Goal: Task Accomplishment & Management: Complete application form

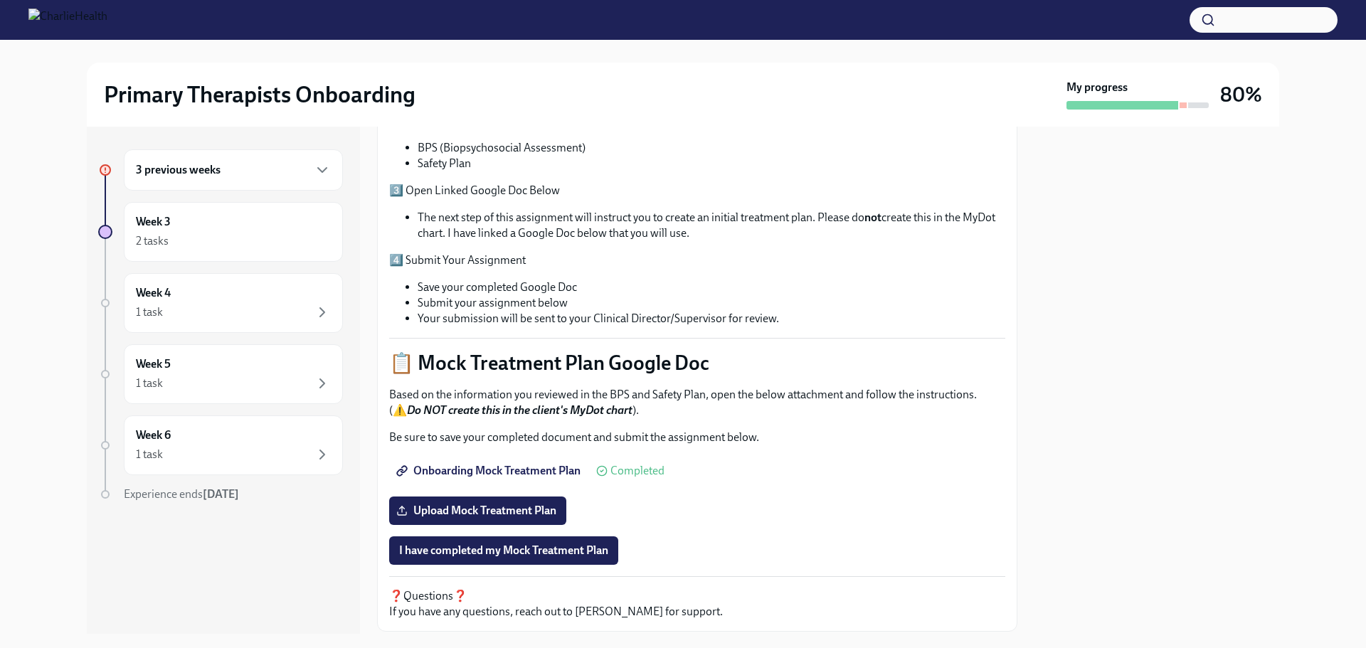
scroll to position [435, 0]
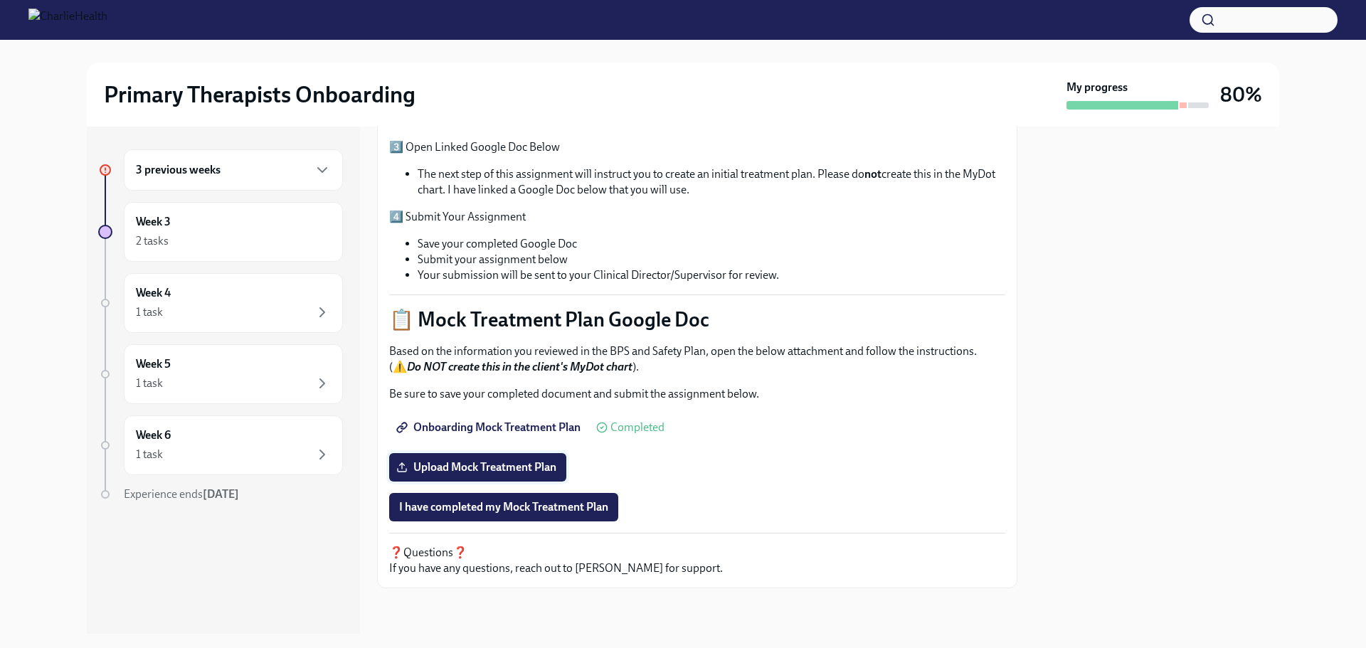
click at [532, 470] on span "Upload Mock Treatment Plan" at bounding box center [477, 467] width 157 height 14
click at [0, 0] on input "Upload Mock Treatment Plan" at bounding box center [0, 0] width 0 height 0
click at [559, 509] on span "I have completed my Mock Treatment Plan" at bounding box center [503, 507] width 209 height 14
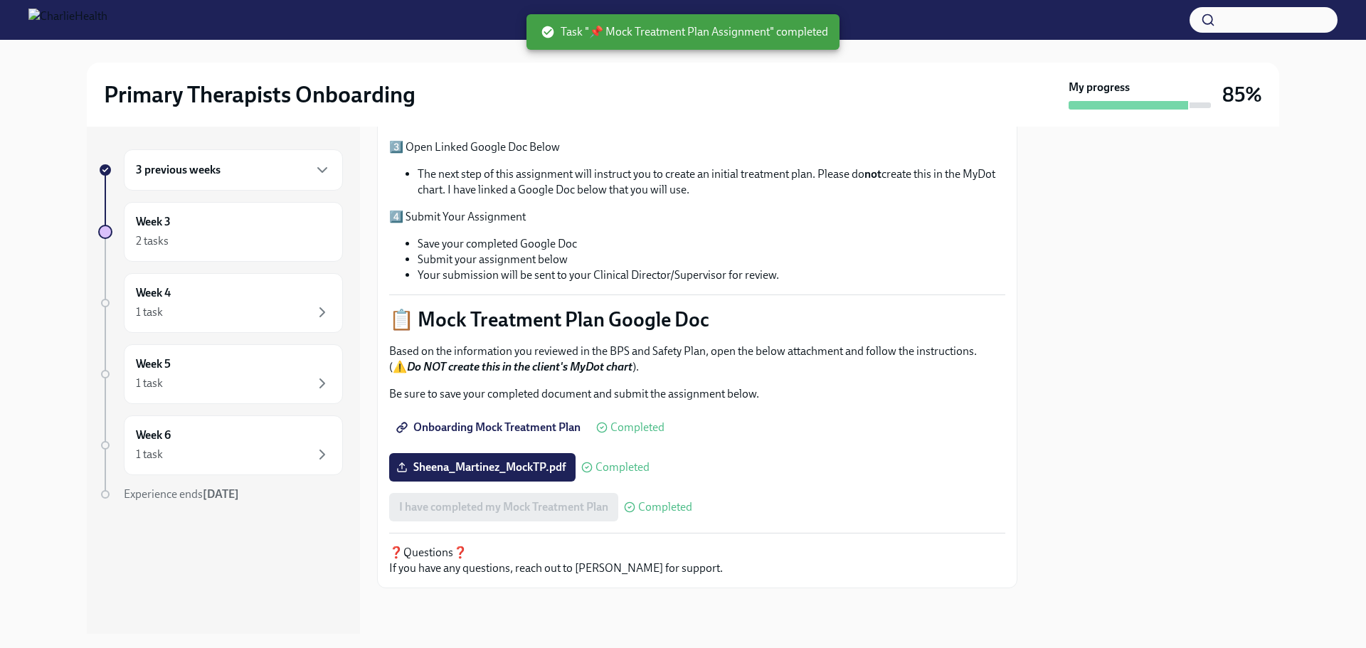
click at [295, 157] on div "3 previous weeks" at bounding box center [233, 169] width 219 height 41
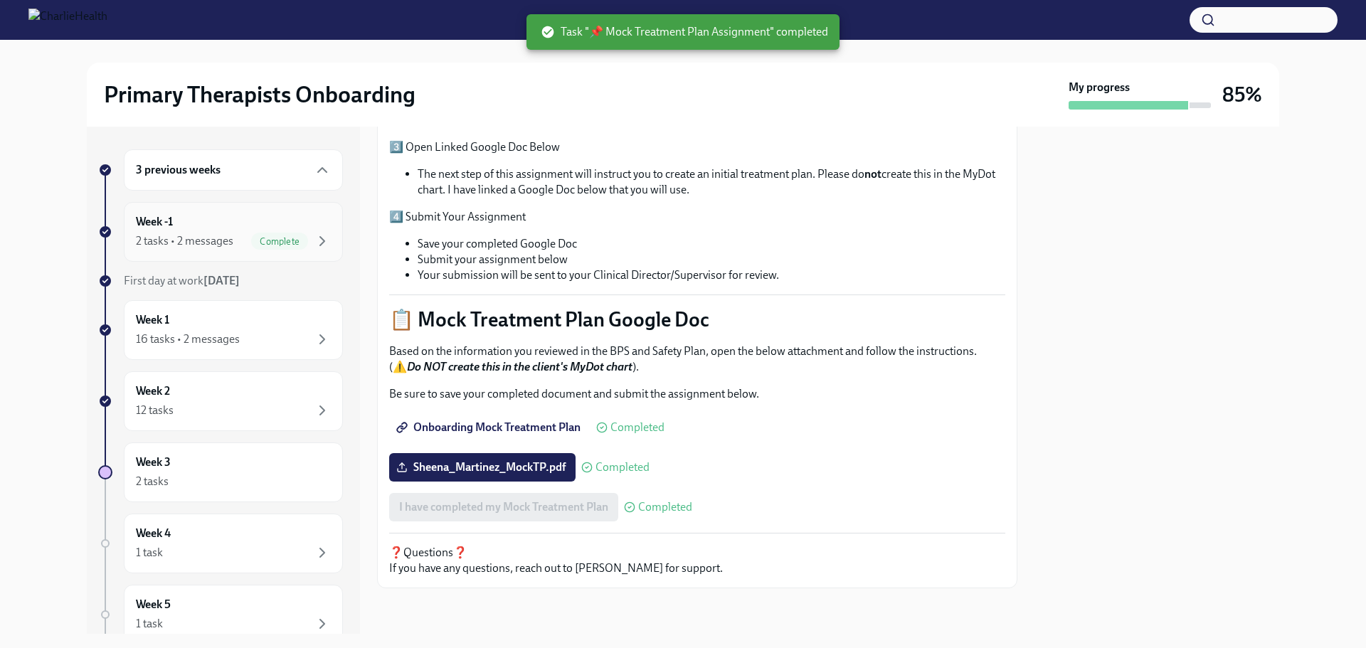
click at [292, 234] on div "Complete" at bounding box center [279, 241] width 57 height 17
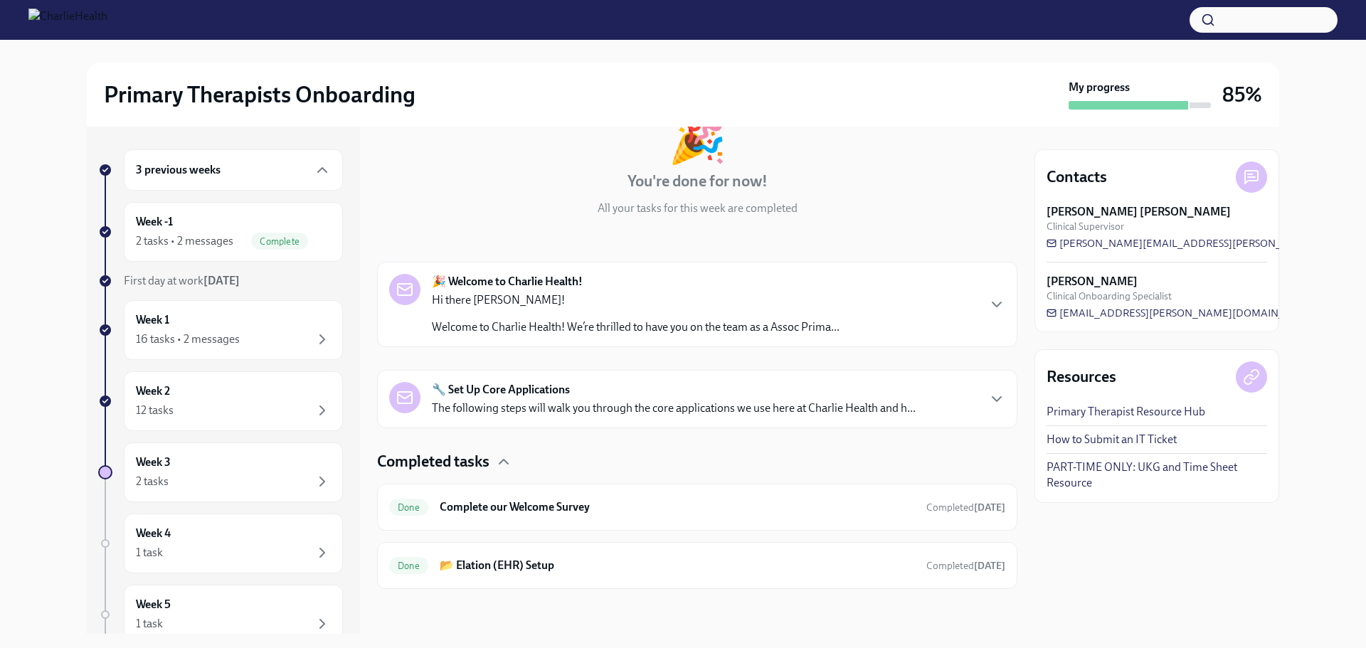
scroll to position [100, 0]
click at [226, 255] on div "Week -1 2 tasks • 2 messages Complete" at bounding box center [233, 232] width 219 height 60
click at [247, 340] on div "16 tasks • 2 messages" at bounding box center [233, 339] width 195 height 17
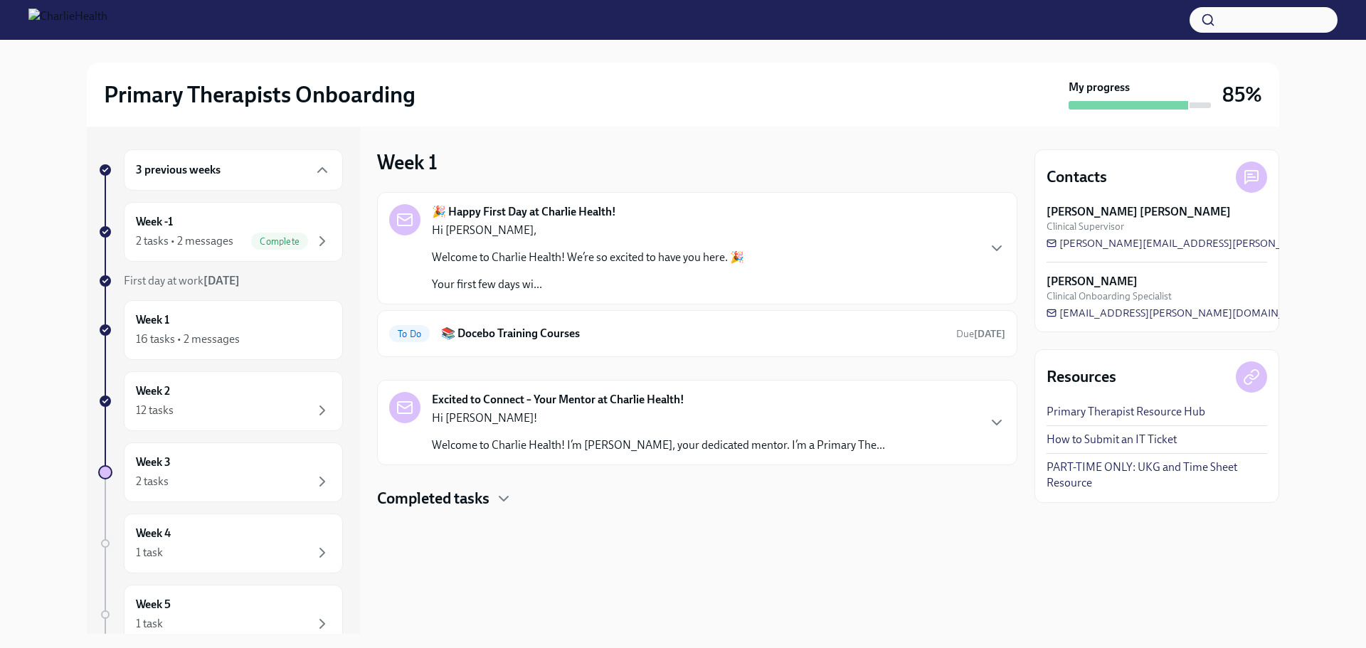
click at [573, 435] on div "Hi [PERSON_NAME]! Welcome to Charlie Health! I’m [PERSON_NAME], your dedicated …" at bounding box center [658, 432] width 453 height 43
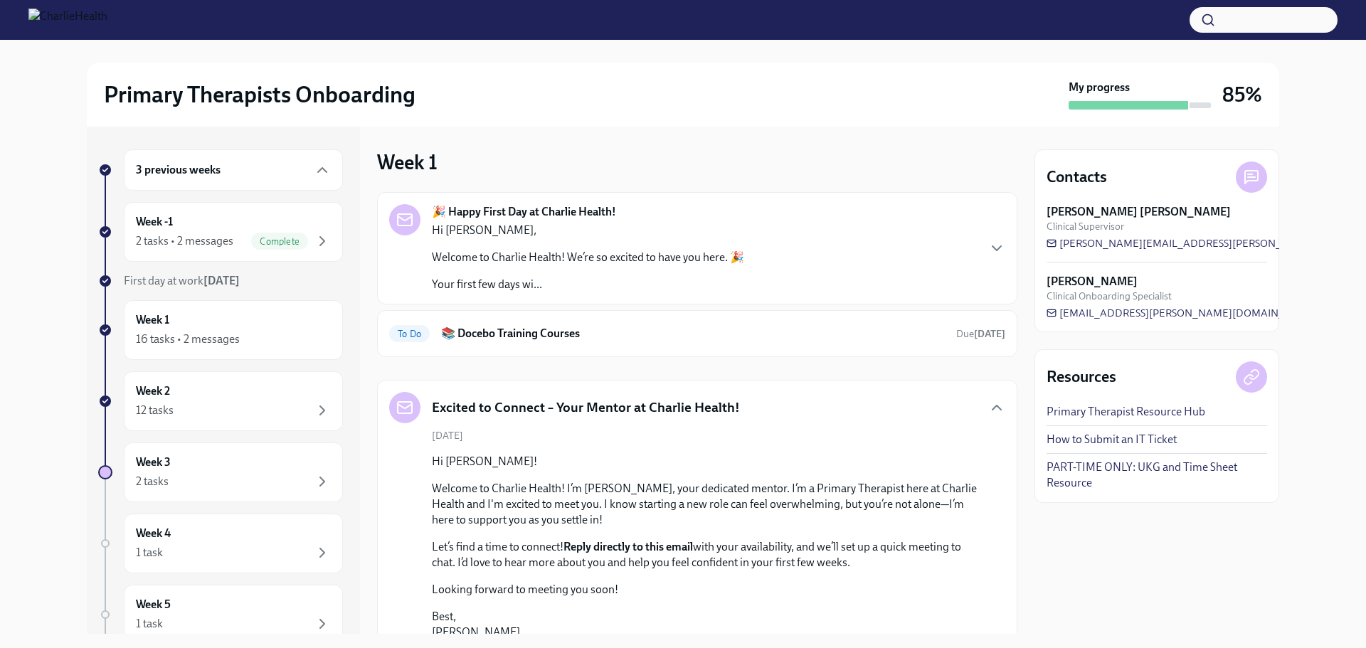
click at [721, 267] on div "Hi [PERSON_NAME], Welcome to Charlie Health! We’re so excited to have you here.…" at bounding box center [588, 258] width 312 height 70
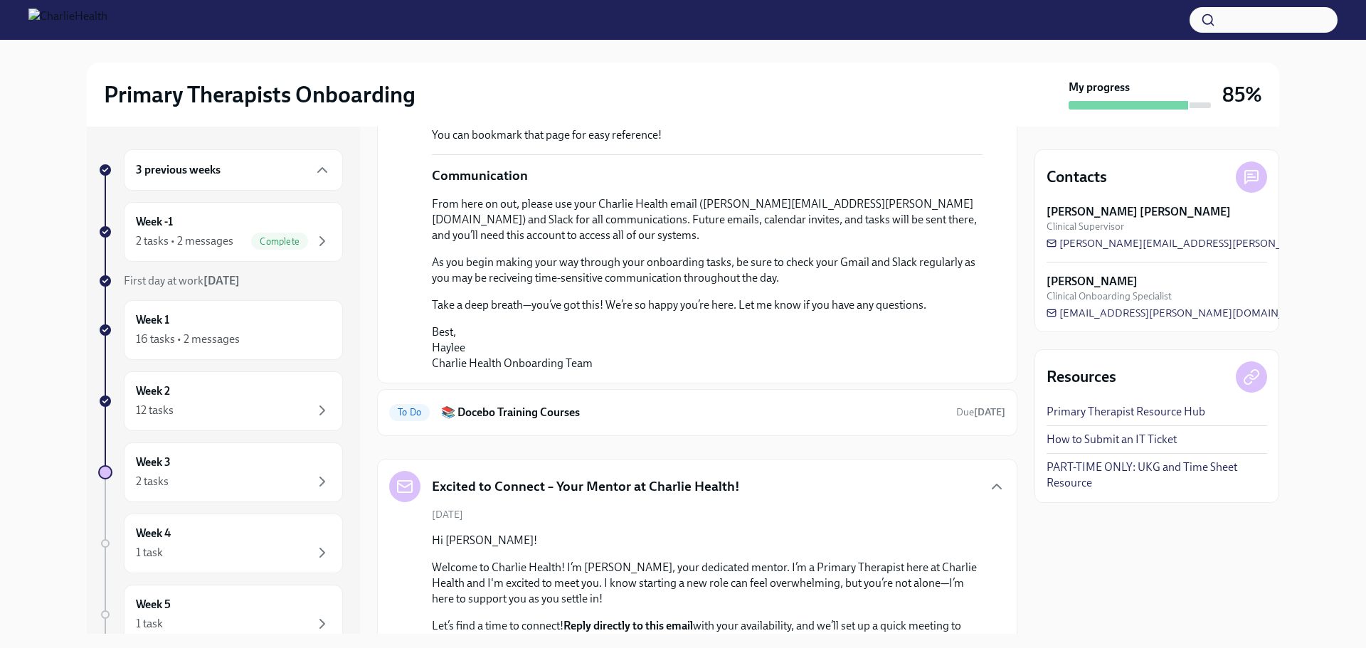
scroll to position [640, 0]
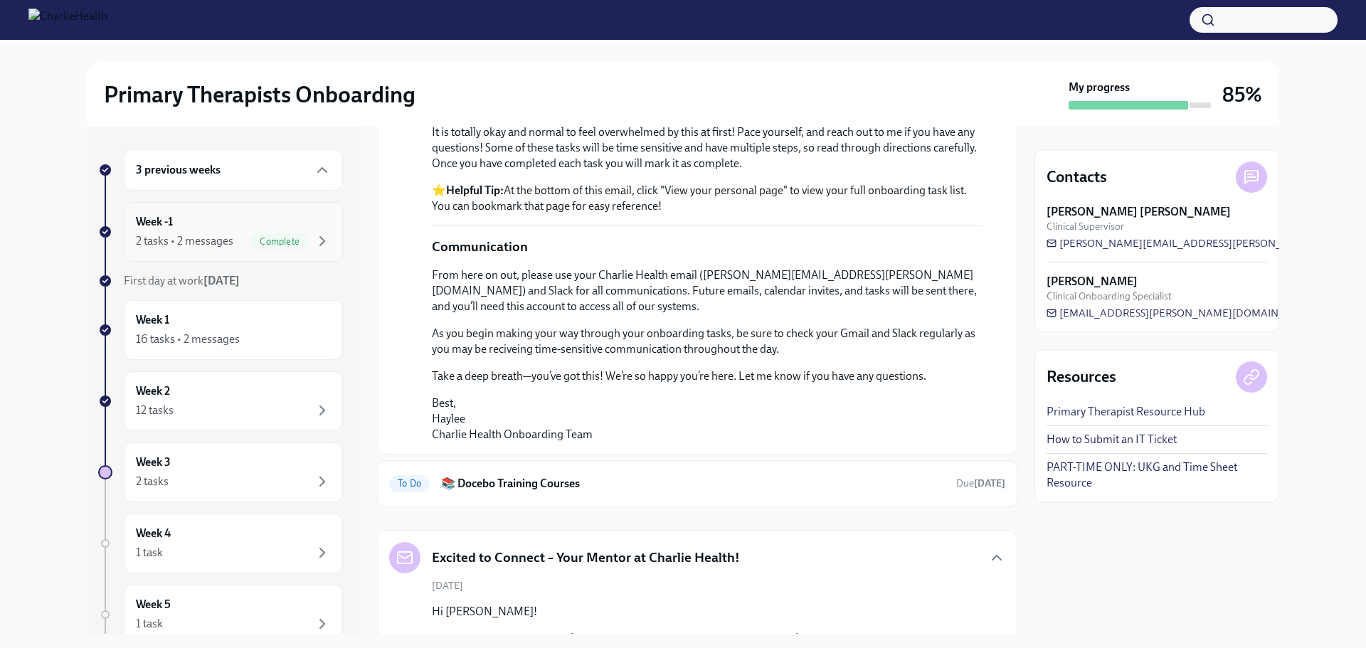
click at [258, 242] on span "Complete" at bounding box center [279, 241] width 57 height 11
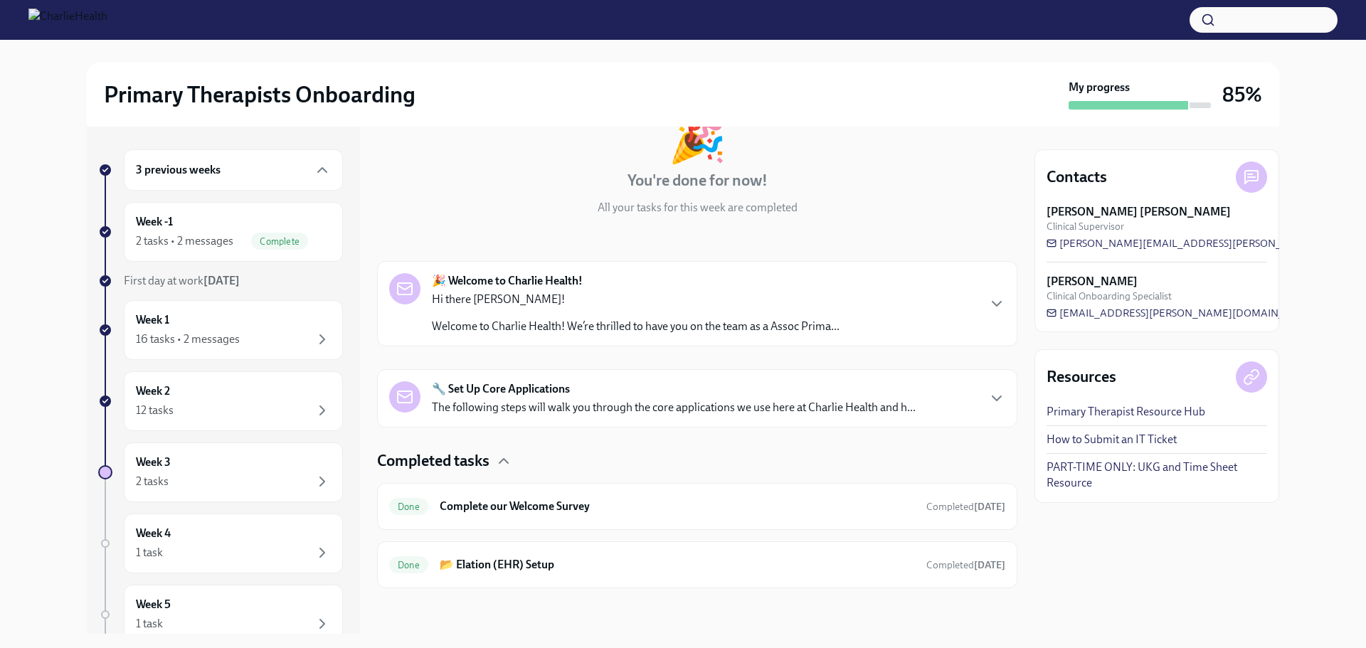
click at [295, 164] on div "3 previous weeks" at bounding box center [233, 170] width 195 height 17
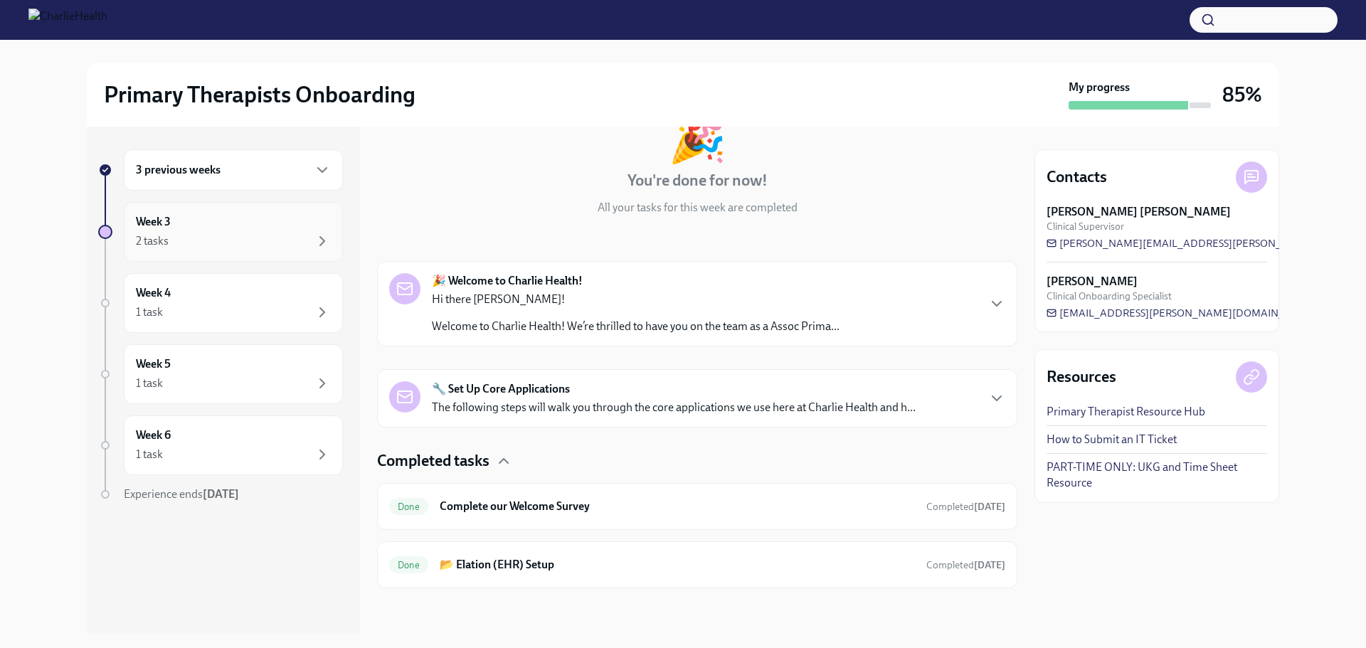
click at [301, 224] on div "Week 3 2 tasks" at bounding box center [233, 232] width 195 height 36
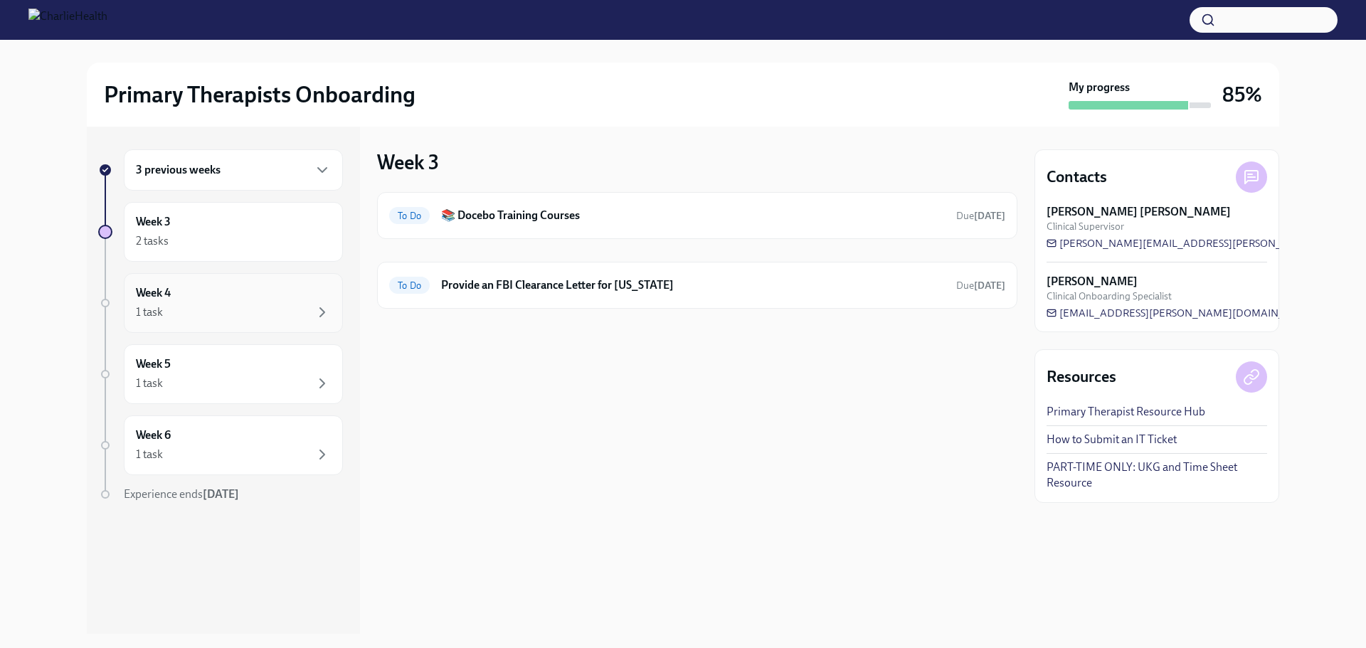
click at [258, 319] on div "1 task" at bounding box center [233, 312] width 195 height 17
click at [261, 371] on div "Week 5 1 task" at bounding box center [233, 374] width 195 height 36
click at [267, 240] on div "2 tasks" at bounding box center [233, 241] width 195 height 17
click at [612, 213] on h6 "📚 Docebo Training Courses" at bounding box center [693, 216] width 504 height 16
